Goal: Communication & Community: Answer question/provide support

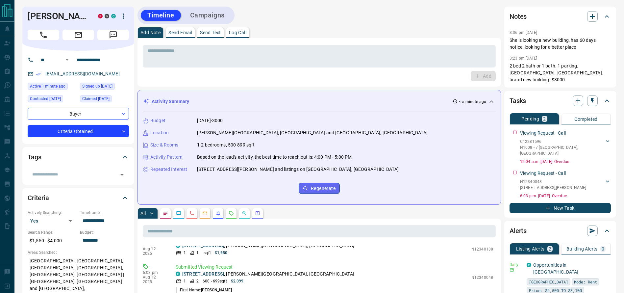
scroll to position [25, 0]
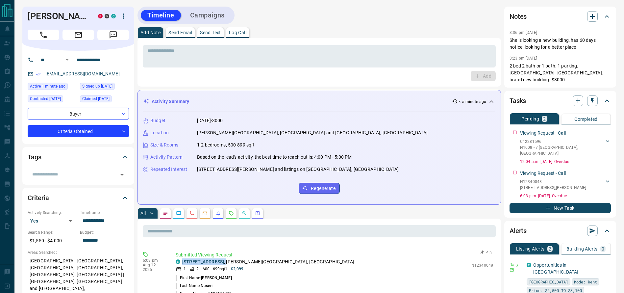
drag, startPoint x: 244, startPoint y: 262, endPoint x: 182, endPoint y: 262, distance: 62.5
click at [182, 262] on div "C [STREET_ADDRESS][PERSON_NAME]" at bounding box center [322, 261] width 293 height 7
copy p "[STREET_ADDRESS] ,"
click at [177, 32] on p "Send Email" at bounding box center [180, 32] width 24 height 5
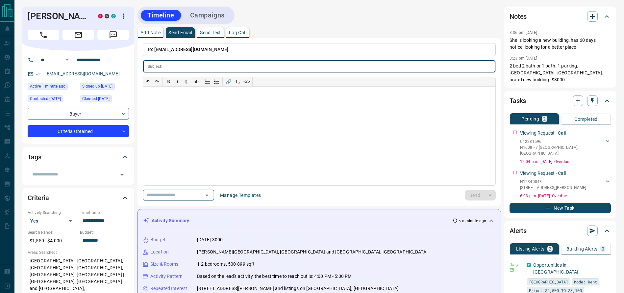
click at [211, 196] on icon "Open" at bounding box center [207, 195] width 8 height 8
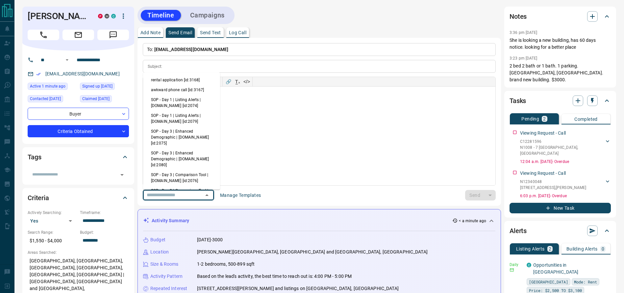
click at [193, 80] on li "rental application [id:3168]" at bounding box center [181, 80] width 77 height 10
type input "**********"
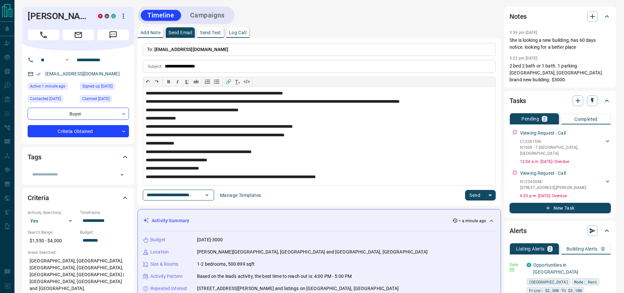
scroll to position [0, 0]
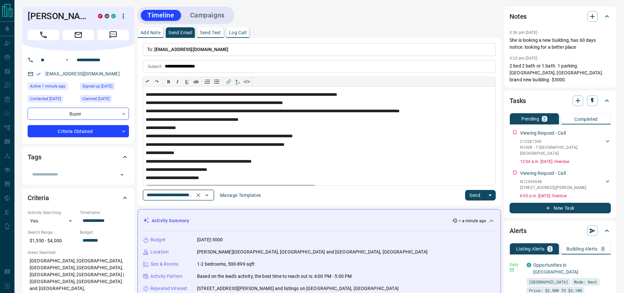
click at [202, 195] on icon "Clear" at bounding box center [198, 195] width 7 height 7
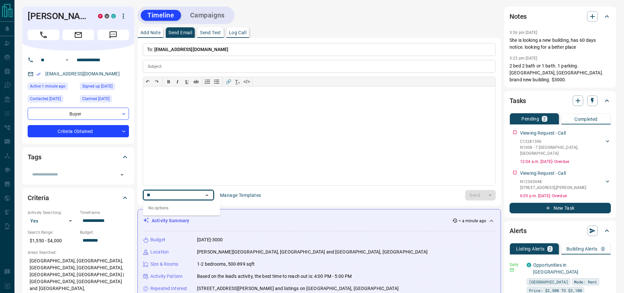
type input "*"
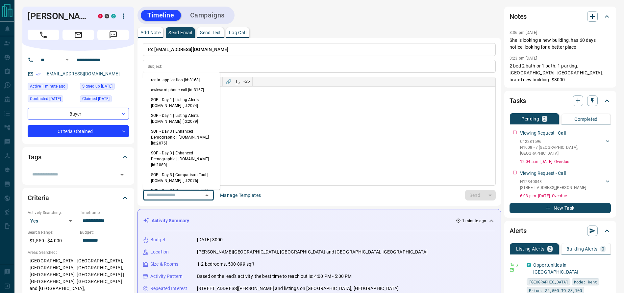
click at [330, 16] on div "Timeline Campaigns" at bounding box center [320, 15] width 364 height 17
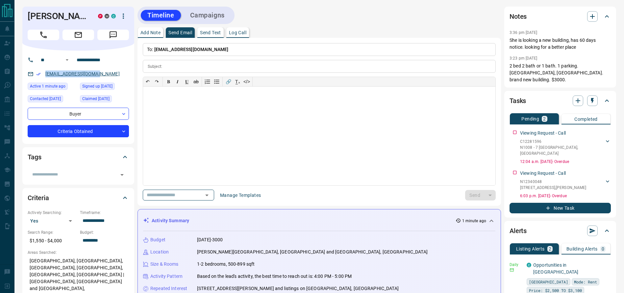
drag, startPoint x: 105, startPoint y: 73, endPoint x: 45, endPoint y: 75, distance: 59.9
click at [45, 75] on div "[EMAIL_ADDRESS][DOMAIN_NAME]" at bounding box center [78, 73] width 101 height 11
copy link "[EMAIL_ADDRESS][DOMAIN_NAME]"
